Goal: Task Accomplishment & Management: Complete application form

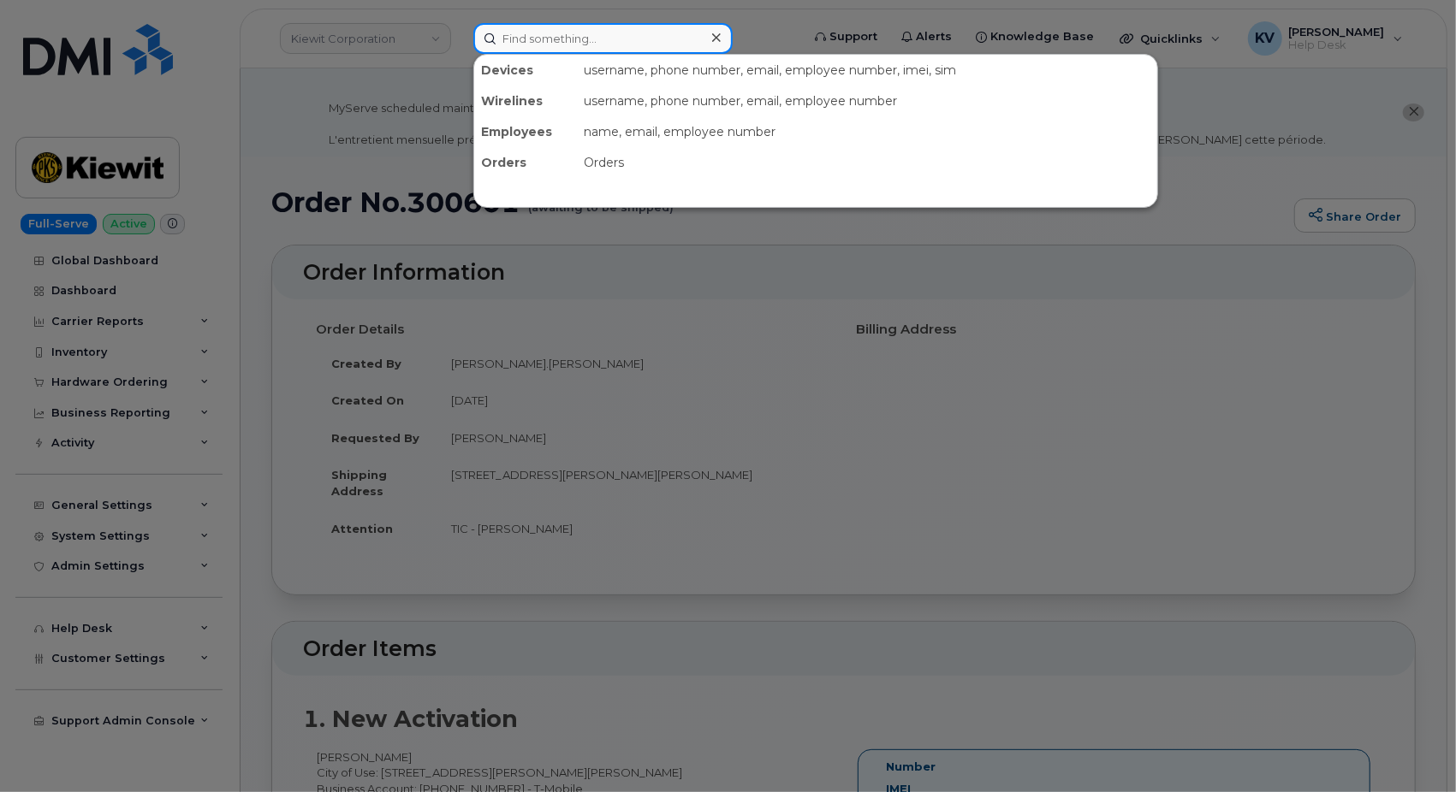
click at [567, 43] on input at bounding box center [602, 38] width 259 height 31
paste input "301149"
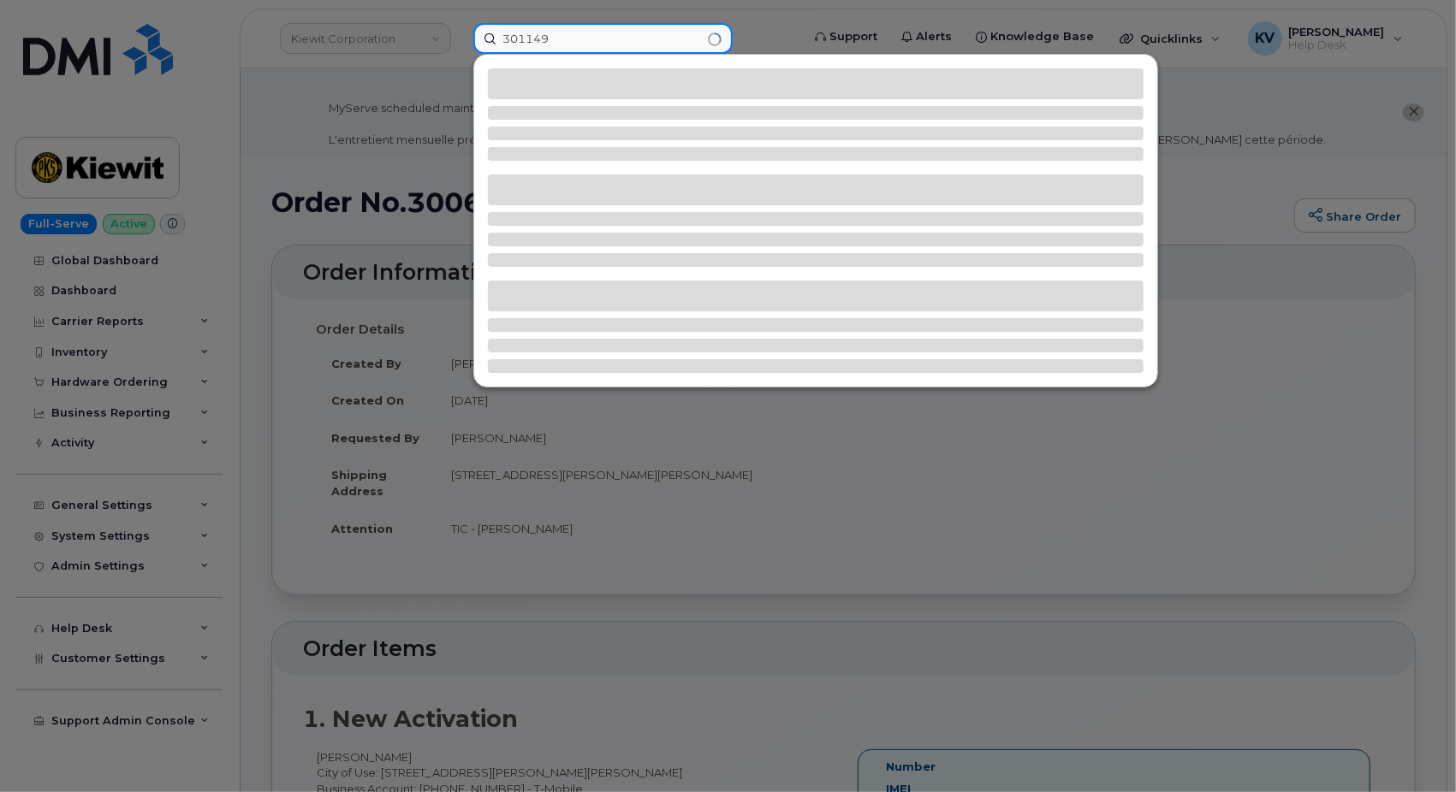
type input "301149"
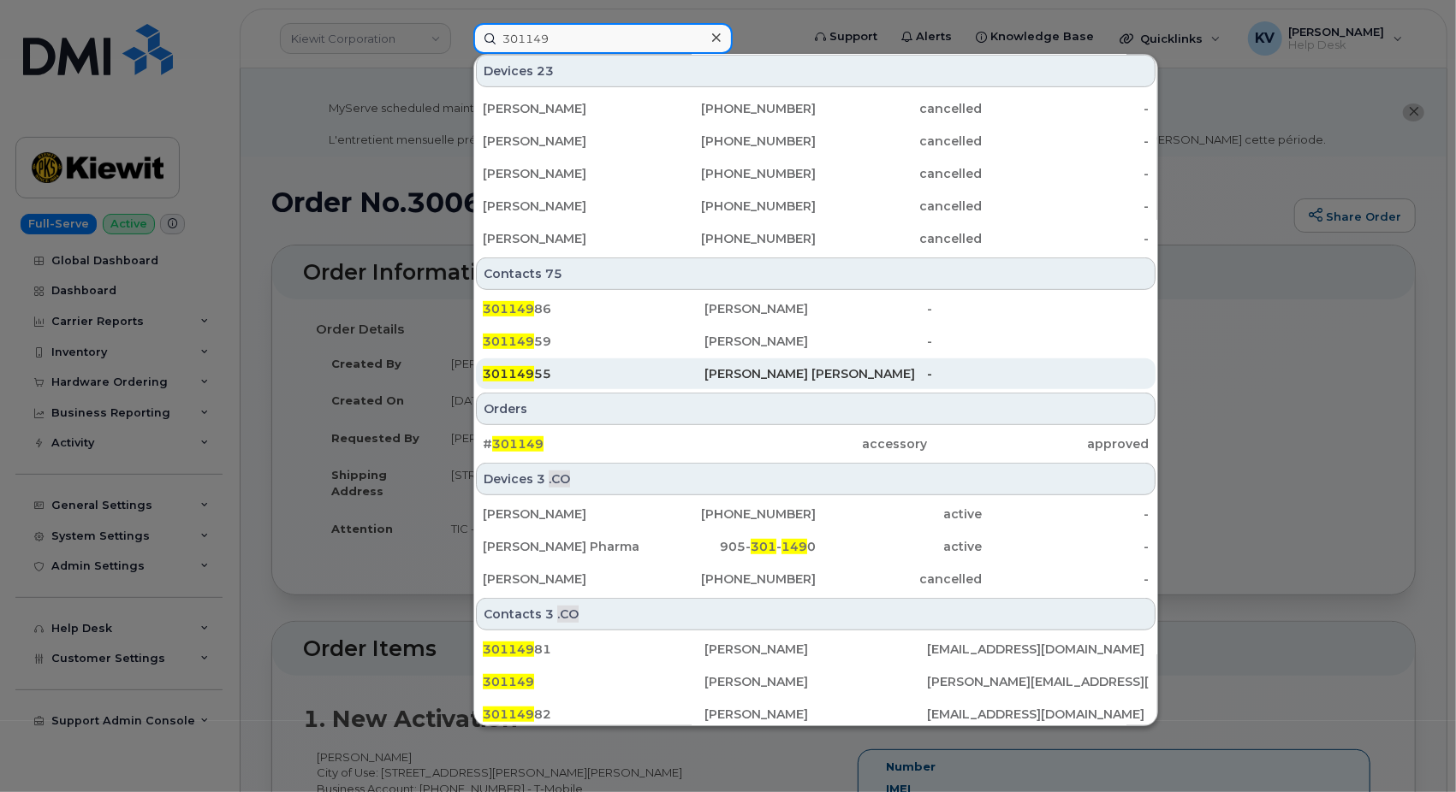
scroll to position [491, 0]
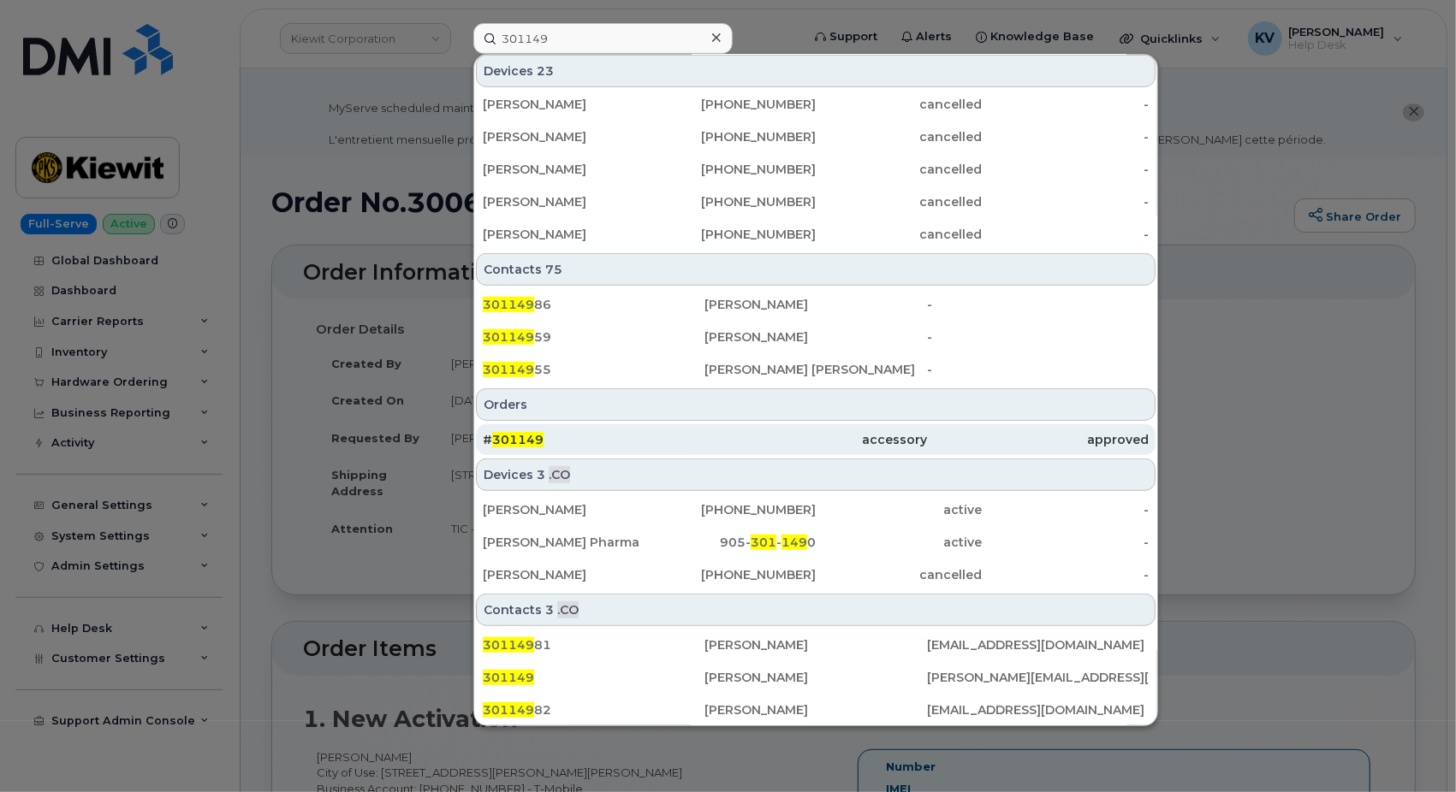
click at [501, 438] on span "301149" at bounding box center [517, 439] width 51 height 15
click at [518, 431] on div "# 301149" at bounding box center [594, 439] width 222 height 17
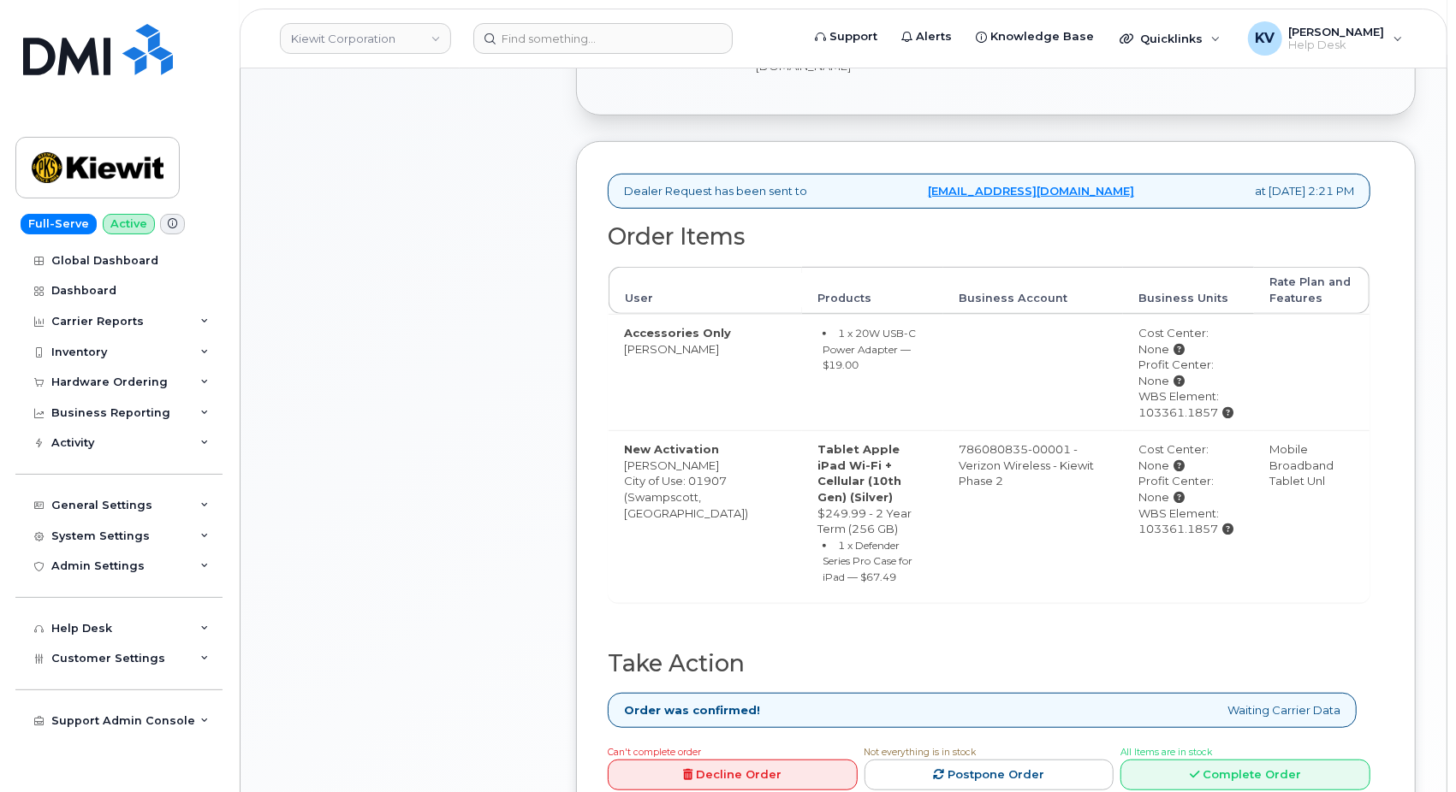
scroll to position [563, 0]
drag, startPoint x: 1167, startPoint y: 504, endPoint x: 1114, endPoint y: 501, distance: 53.1
click at [1123, 501] on td "Cost Center: None Profit Center: None WBS Element: 103361.1857" at bounding box center [1188, 516] width 131 height 172
drag, startPoint x: 1199, startPoint y: 488, endPoint x: 1109, endPoint y: 498, distance: 90.4
click at [1123, 498] on td "Cost Center: None Profit Center: None WBS Element: 103361.1857" at bounding box center [1188, 516] width 131 height 172
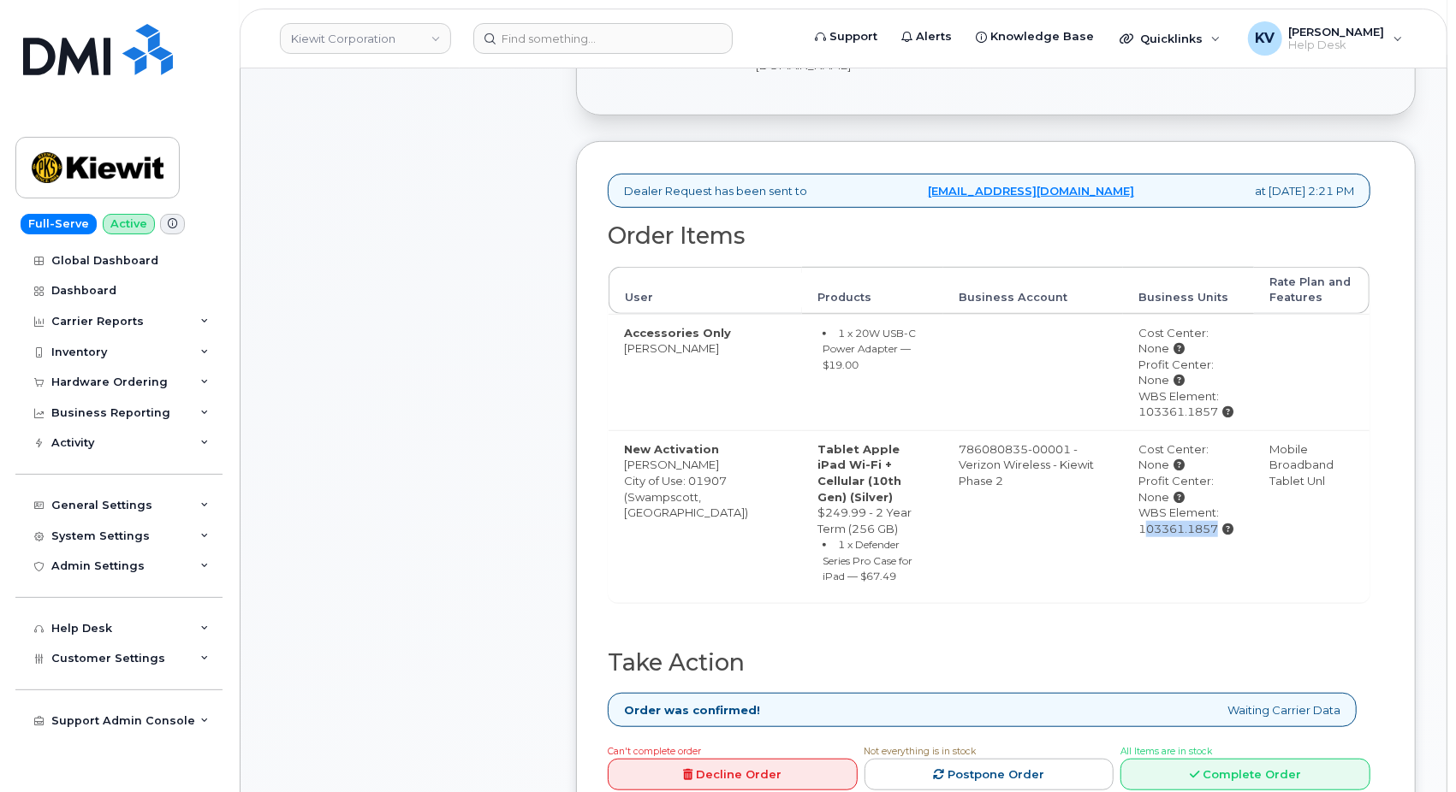
copy div "103361.1857"
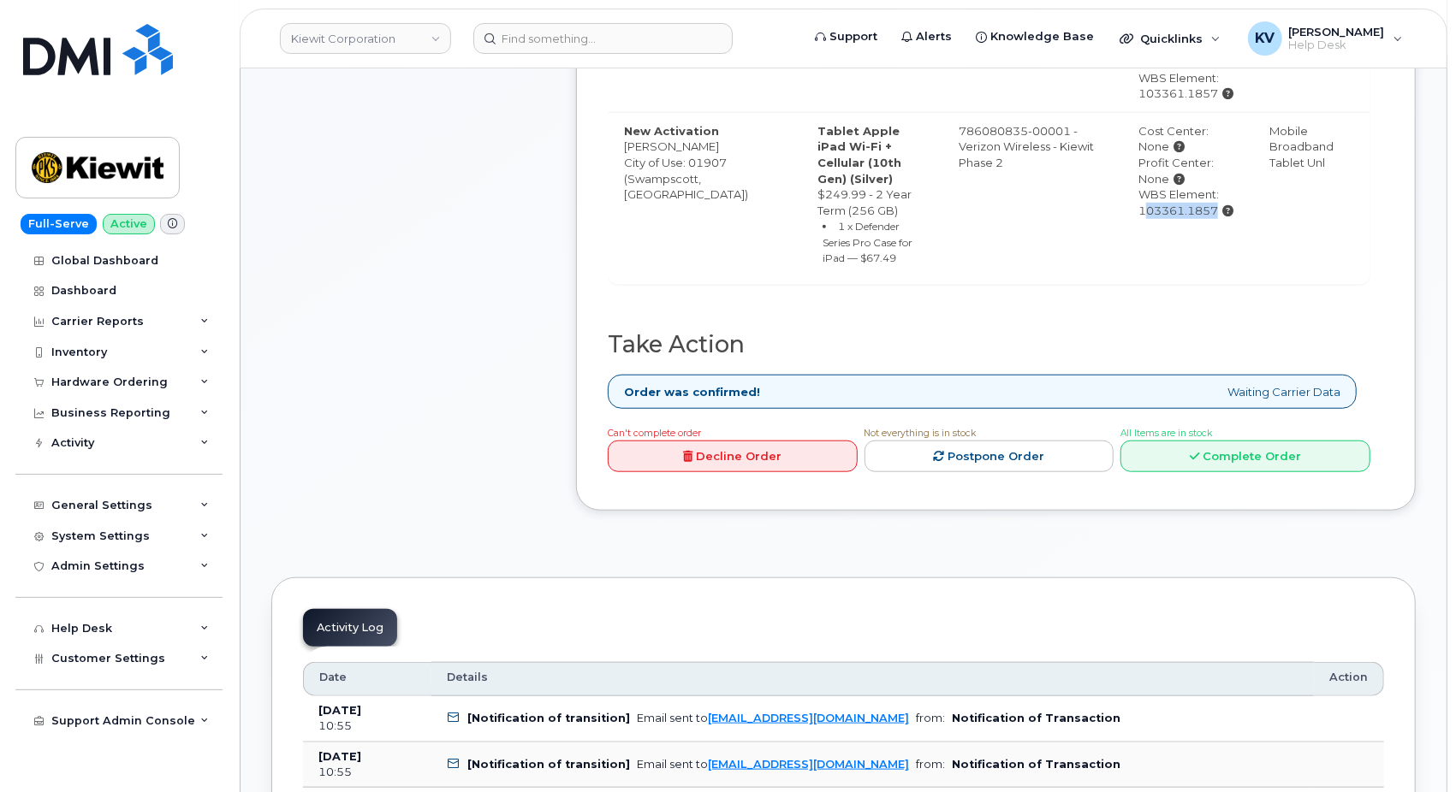
scroll to position [1046, 0]
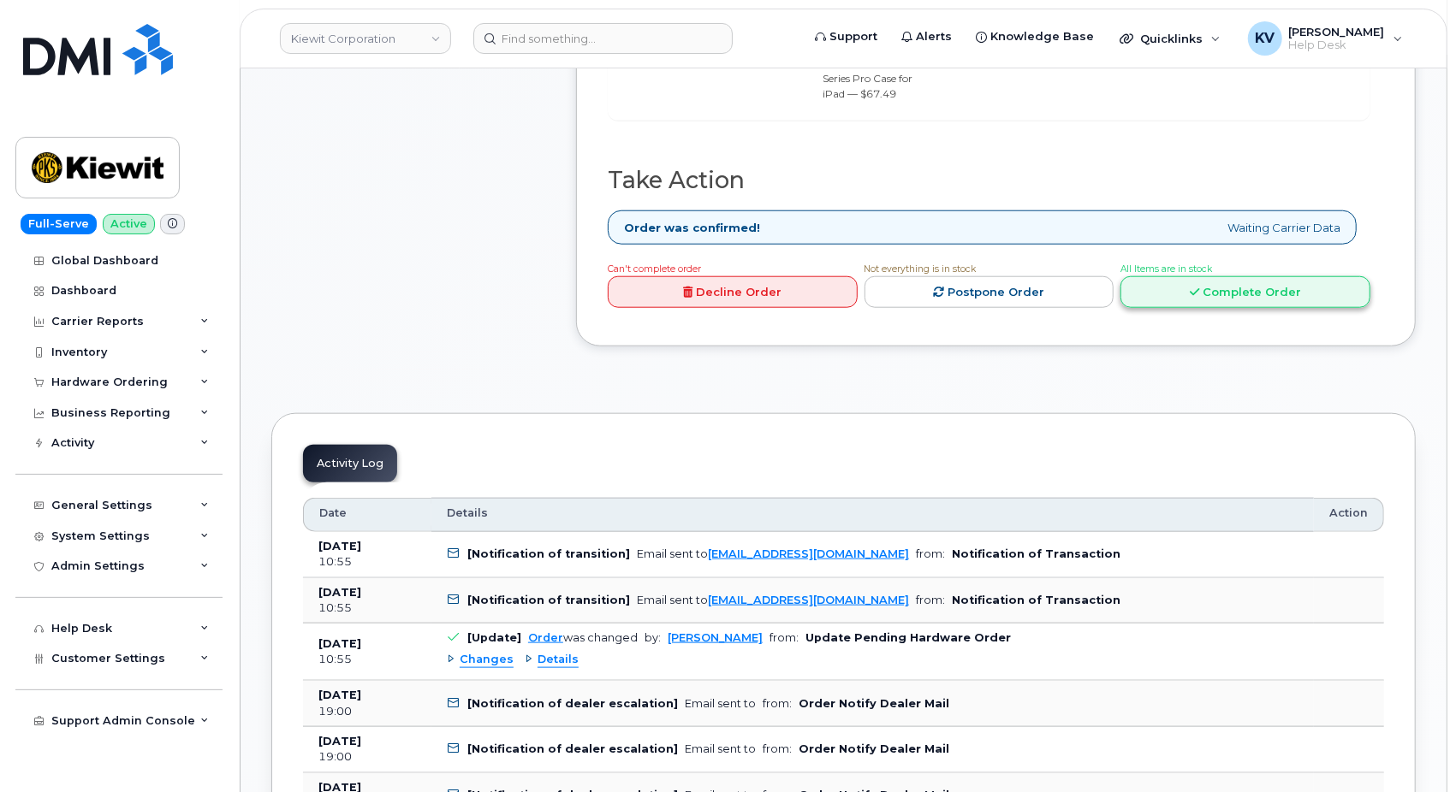
click at [1204, 276] on link "Complete Order" at bounding box center [1245, 292] width 250 height 32
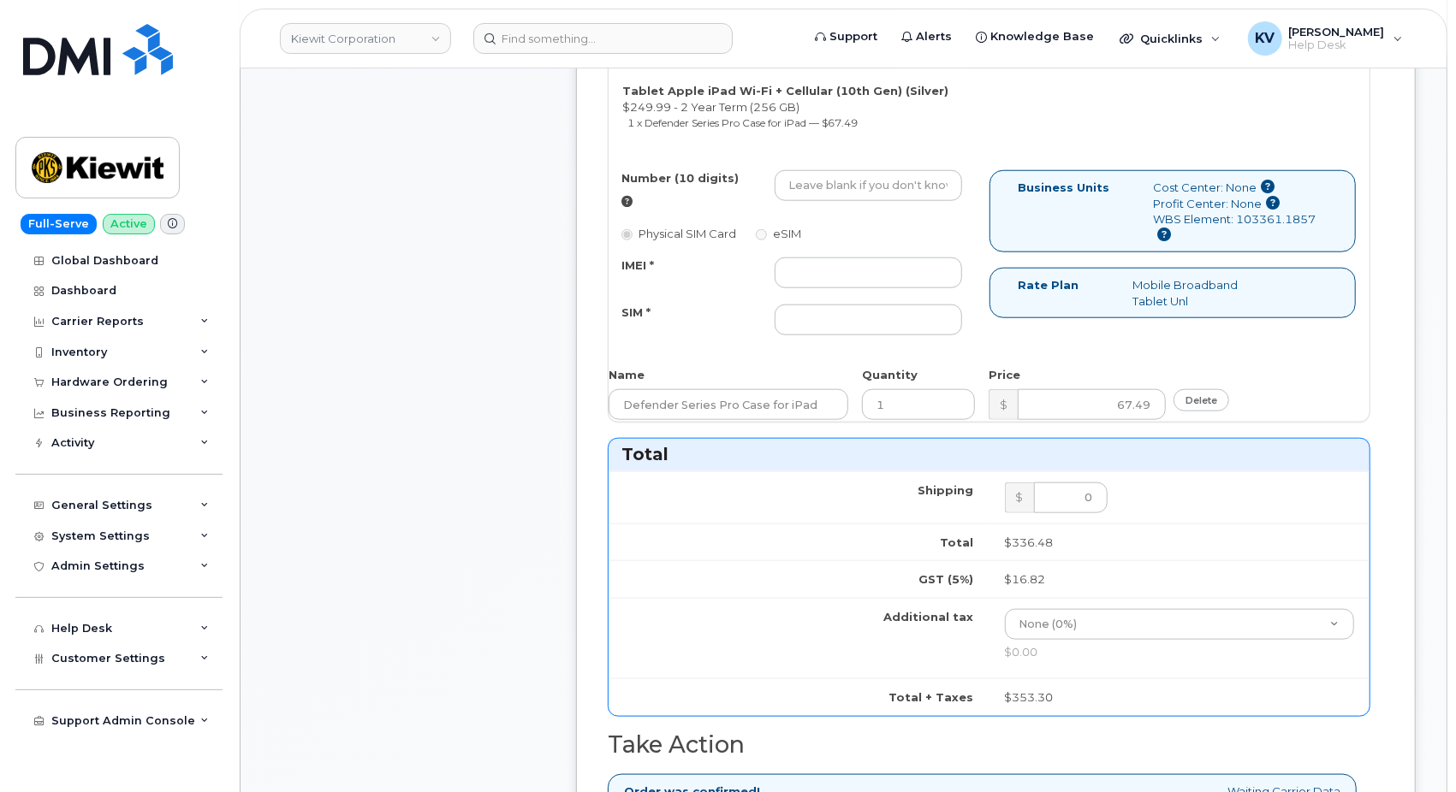
scroll to position [856, 0]
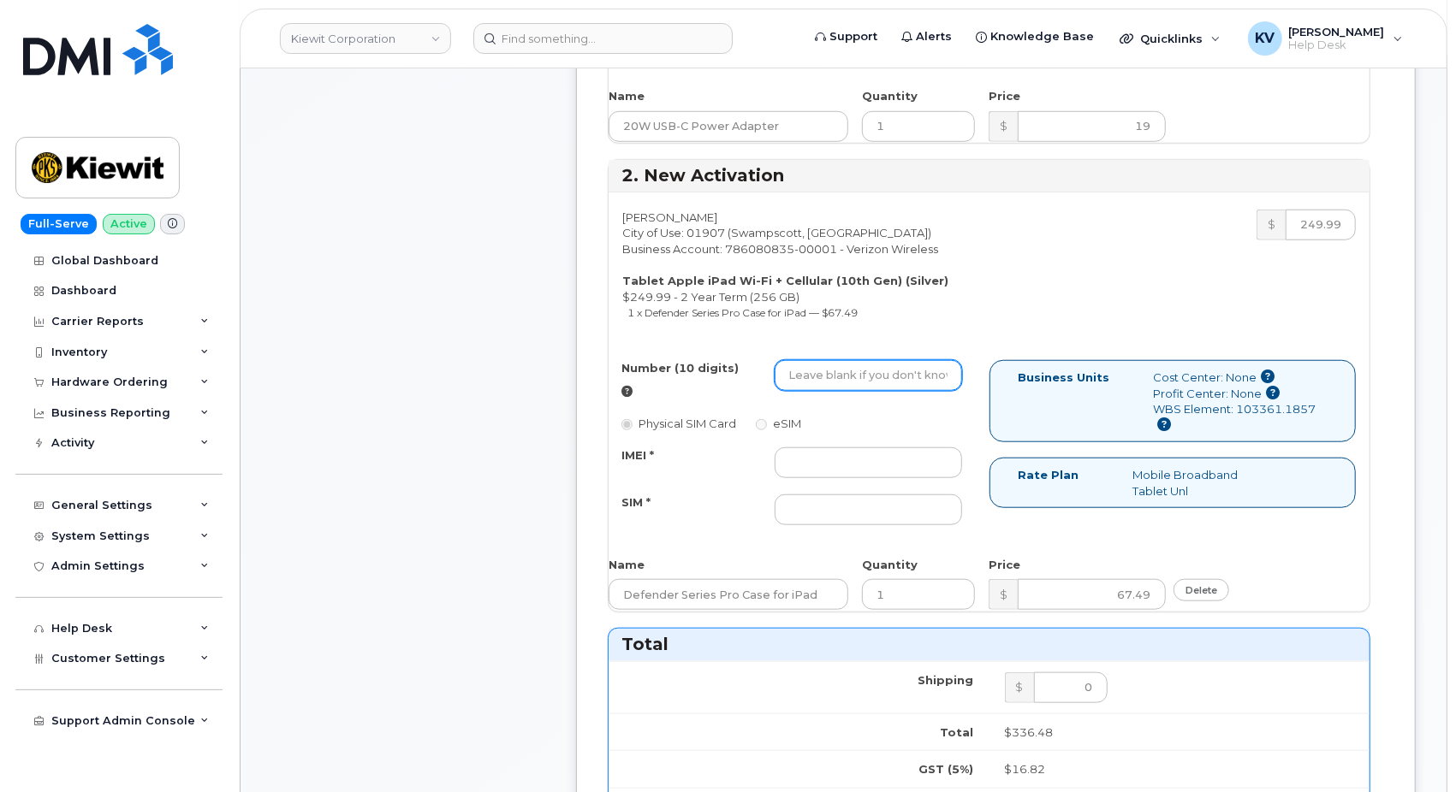
click at [822, 360] on input "Number (10 digits)" at bounding box center [868, 375] width 188 height 31
paste input "409-238-2408"
click at [842, 360] on input "409-238-2408" at bounding box center [868, 375] width 188 height 31
drag, startPoint x: 814, startPoint y: 338, endPoint x: 822, endPoint y: 356, distance: 19.6
click at [815, 360] on input "409-2382408" at bounding box center [868, 375] width 188 height 31
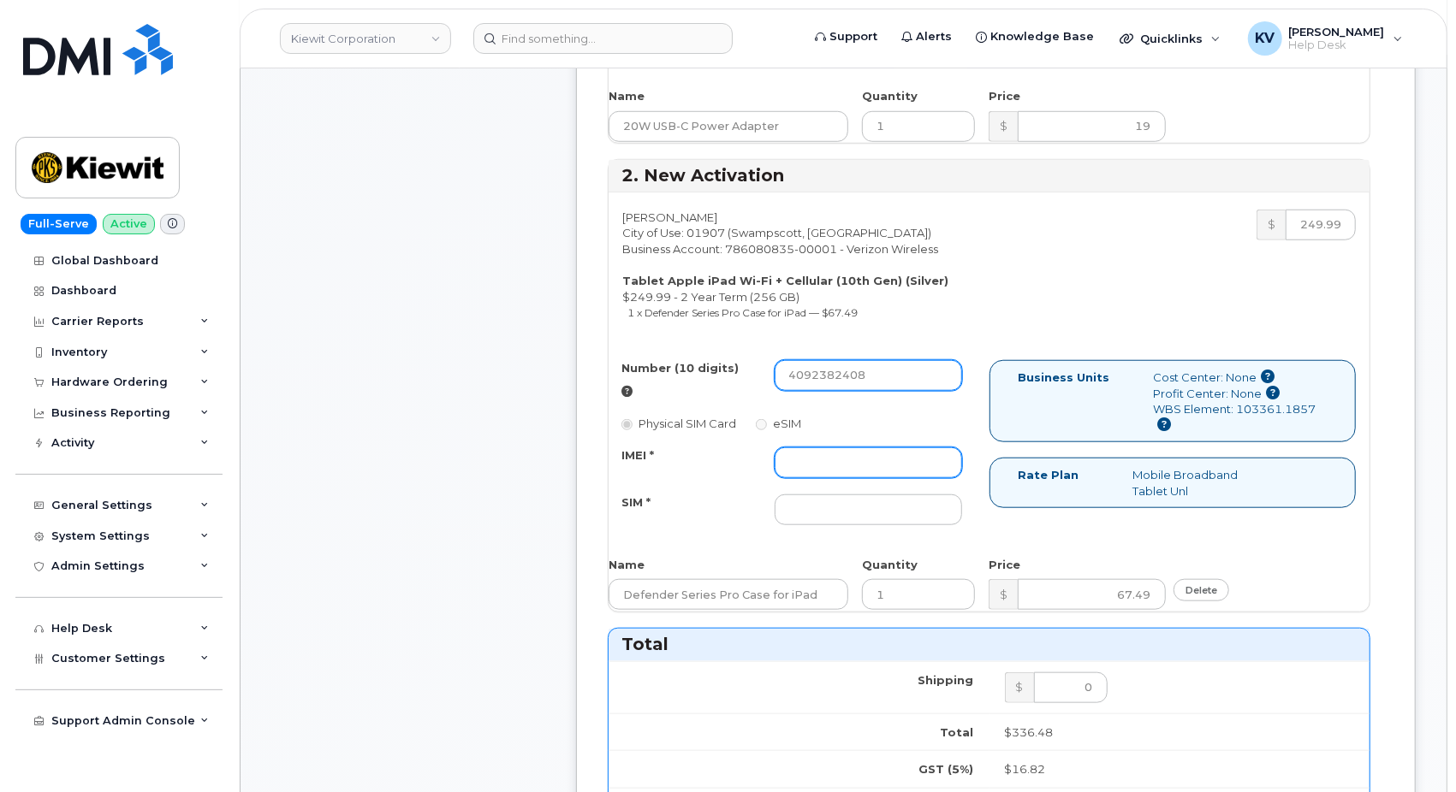
type input "4092382408"
click at [840, 448] on input "IMEI *" at bounding box center [868, 463] width 188 height 31
paste input "351159273148832"
type input "351159273148832"
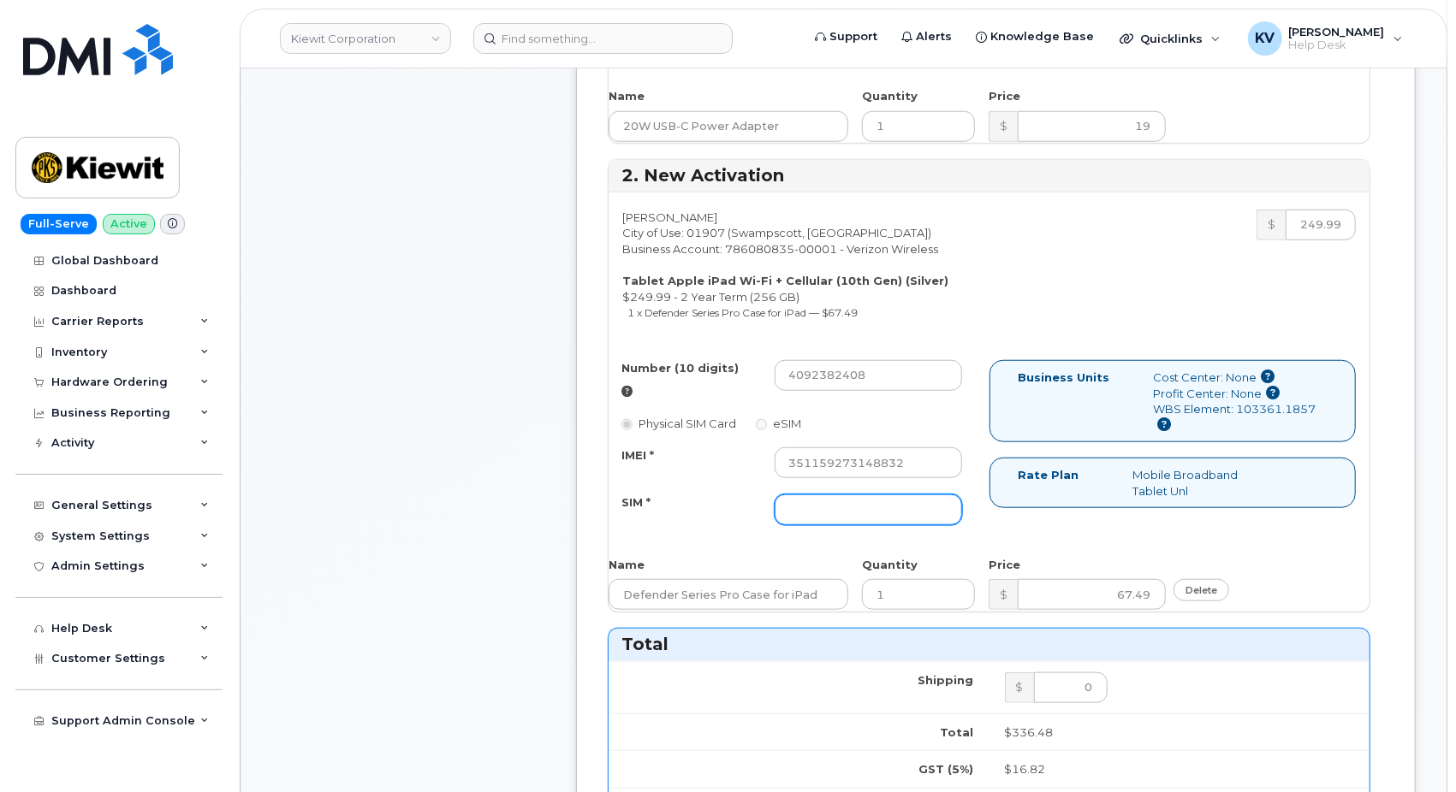
click at [891, 495] on input "SIM *" at bounding box center [868, 510] width 188 height 31
paste input "89148000012696277330"
type input "89148000012696277330"
click at [999, 312] on div "Jessie Marler City of Use: 01907 (Swampscott, MA) Business Account: 786080835-0…" at bounding box center [988, 402] width 761 height 419
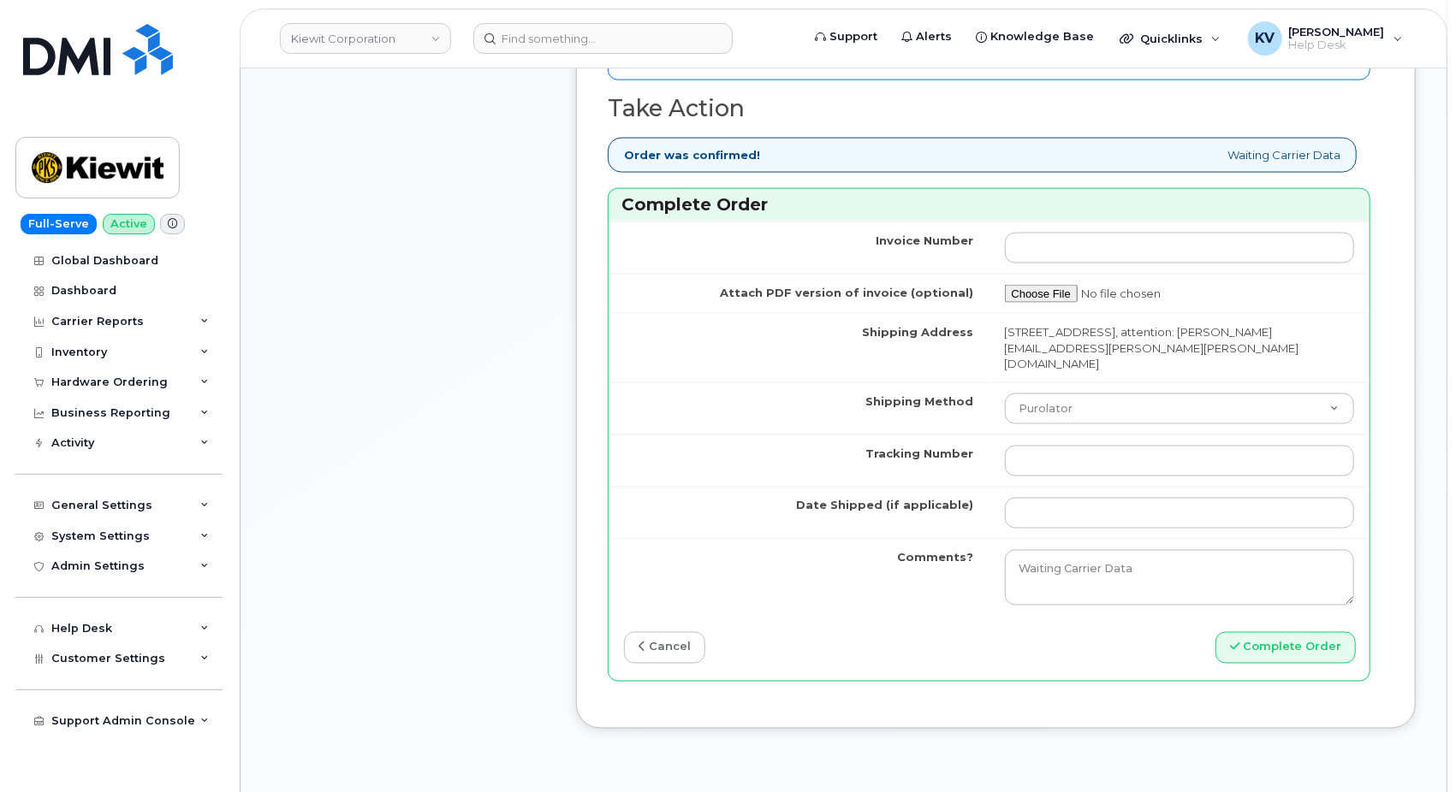
scroll to position [1712, 0]
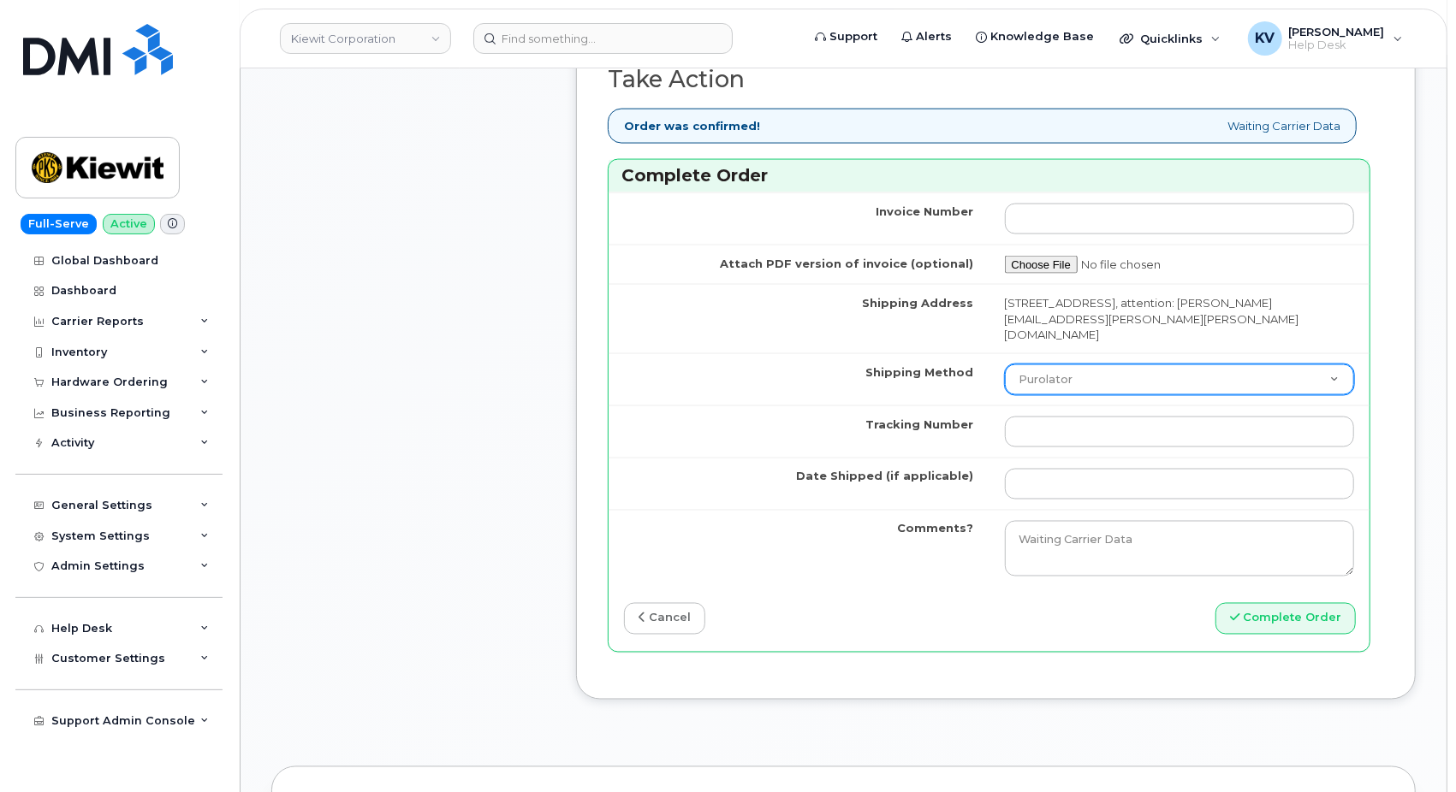
click at [1047, 365] on select "Purolator UPS FedEx Canada Post Courier Other Drop Off Pick Up" at bounding box center [1180, 380] width 350 height 31
select select "UPS"
click at [1005, 365] on select "Purolator UPS FedEx Canada Post Courier Other Drop Off Pick Up" at bounding box center [1180, 380] width 350 height 31
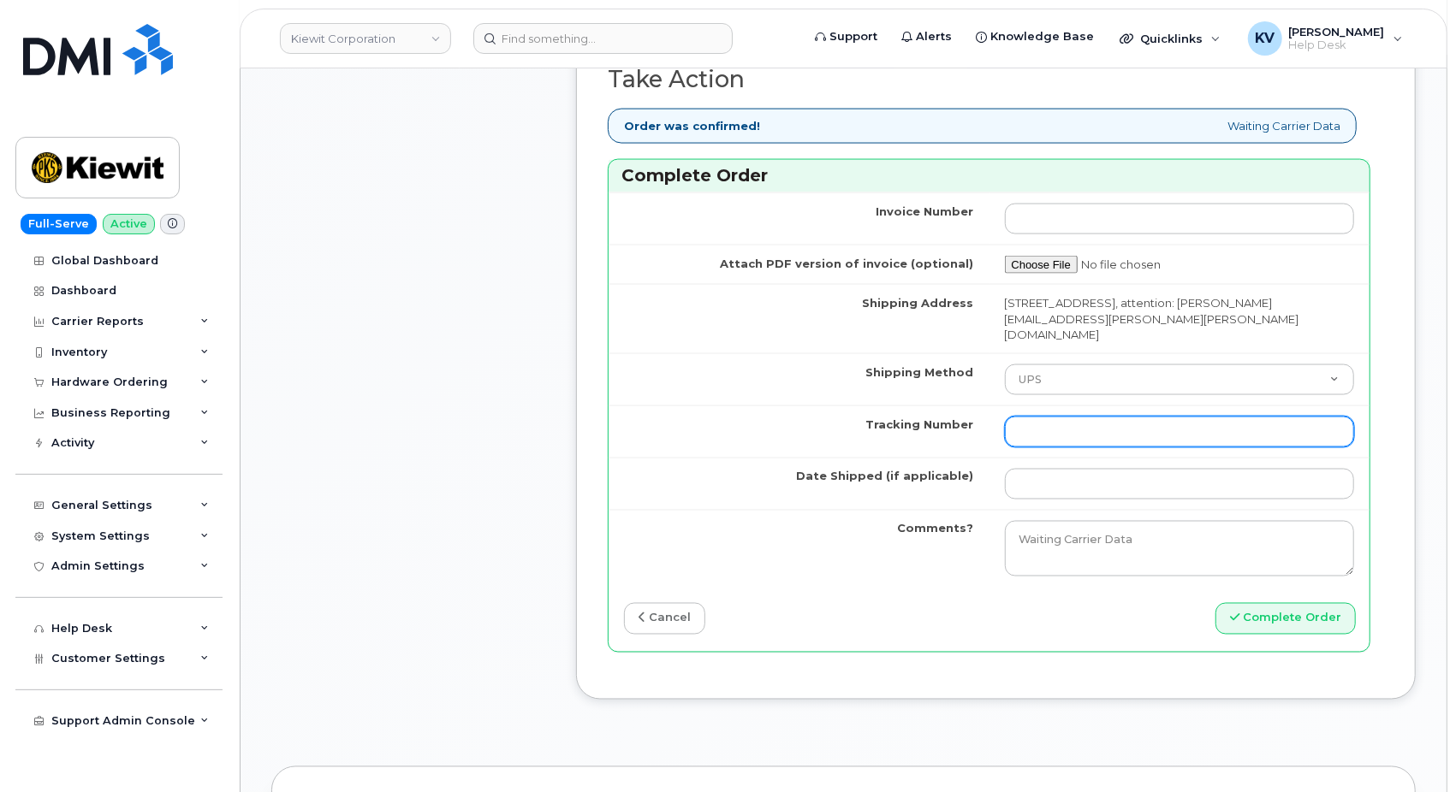
click at [1075, 417] on input "Tracking Number" at bounding box center [1180, 432] width 350 height 31
paste input "1Z4367572934572536"
type input "1Z4367572934572536"
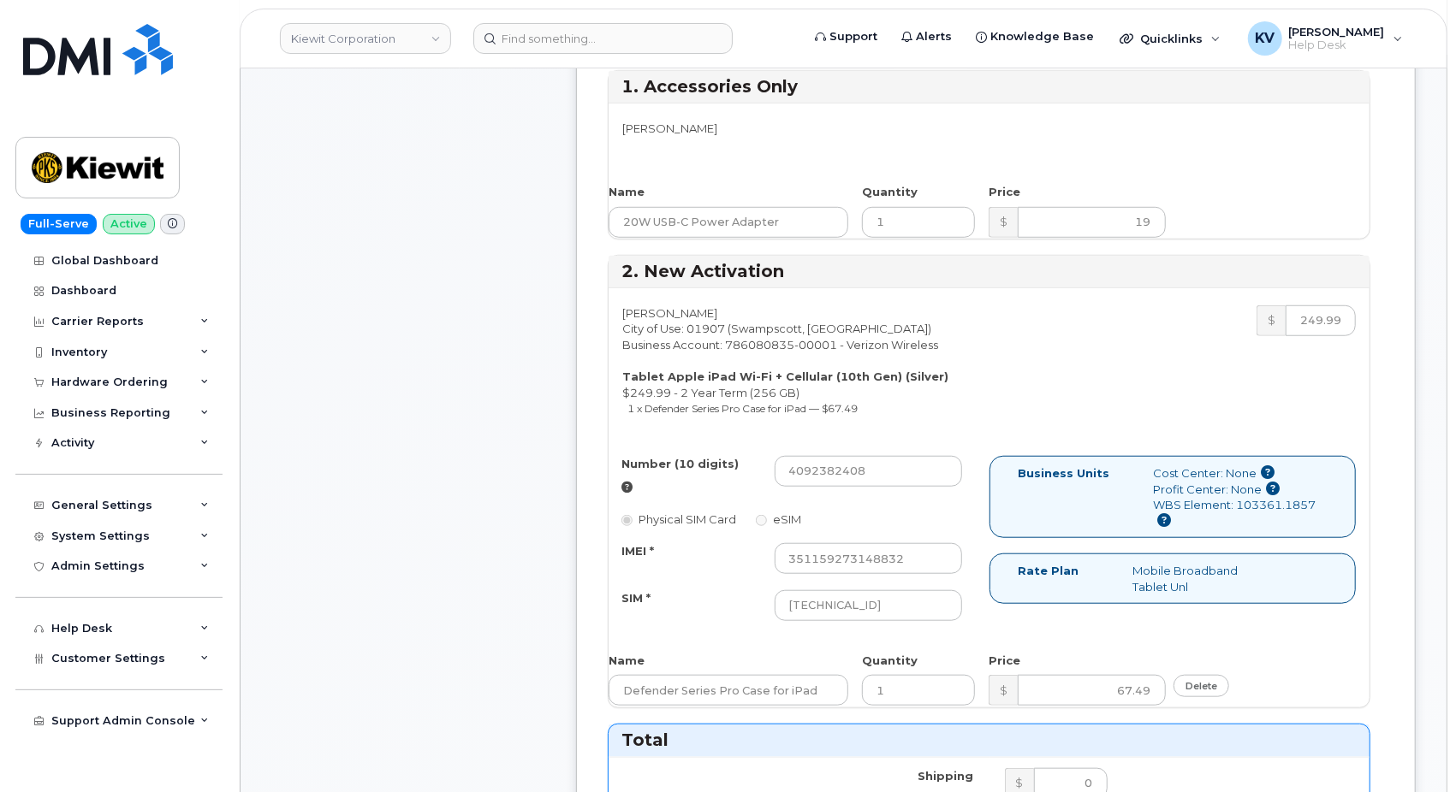
scroll to position [380, 0]
